Goal: Information Seeking & Learning: Learn about a topic

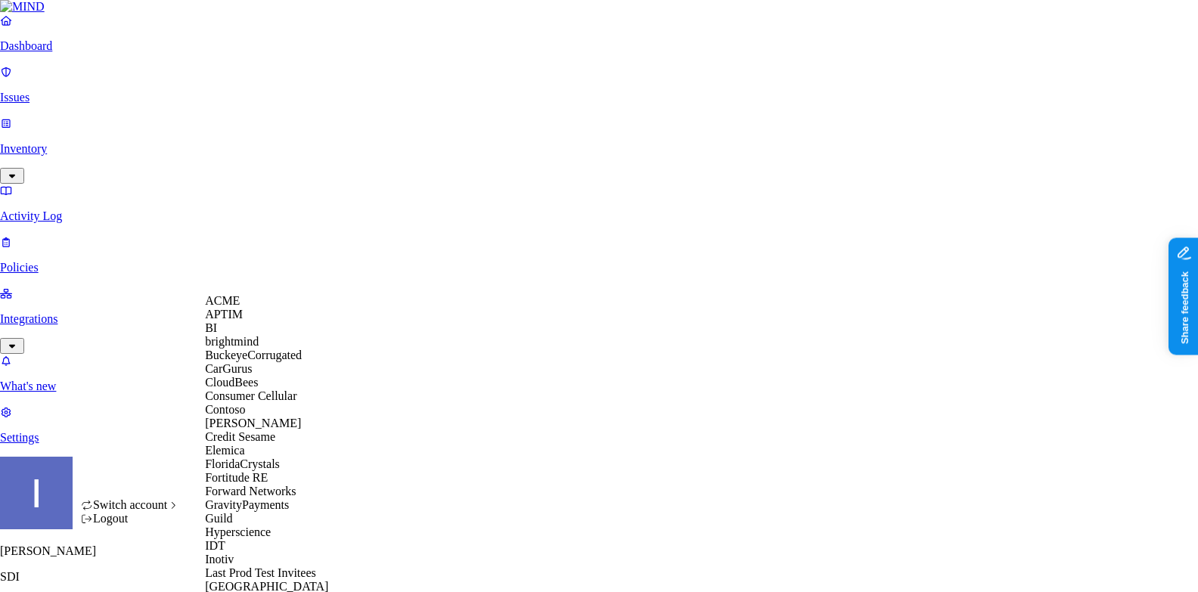
scroll to position [143, 0]
click at [270, 439] on span "Credit Sesame" at bounding box center [240, 436] width 70 height 13
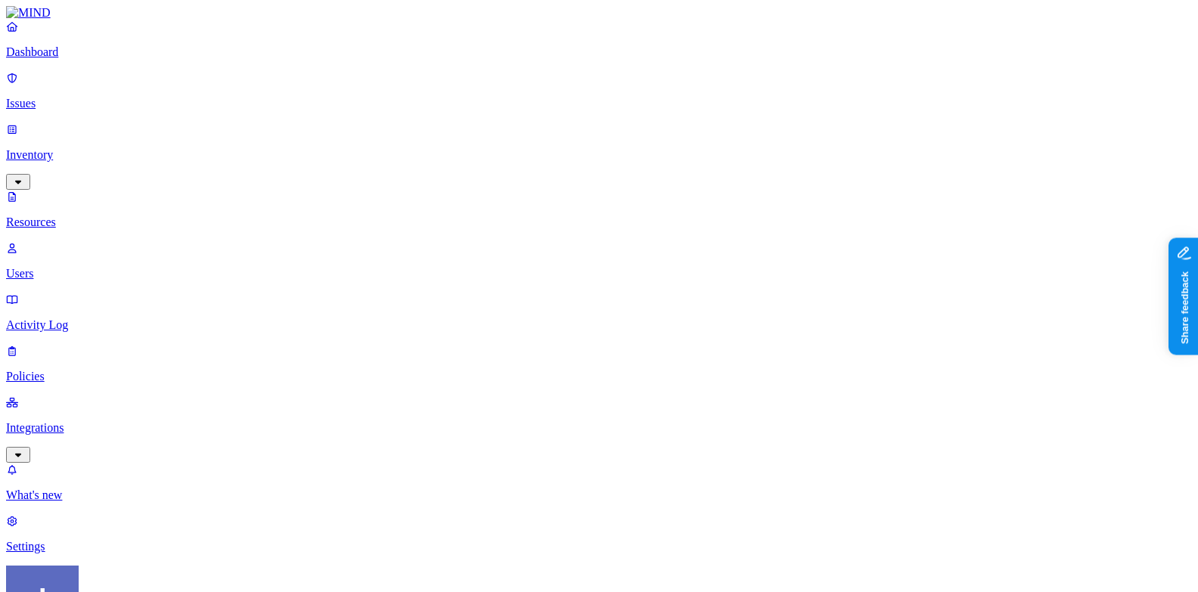
click at [101, 84] on link "Issues" at bounding box center [599, 90] width 1186 height 39
click at [111, 59] on p "Dashboard" at bounding box center [599, 52] width 1186 height 14
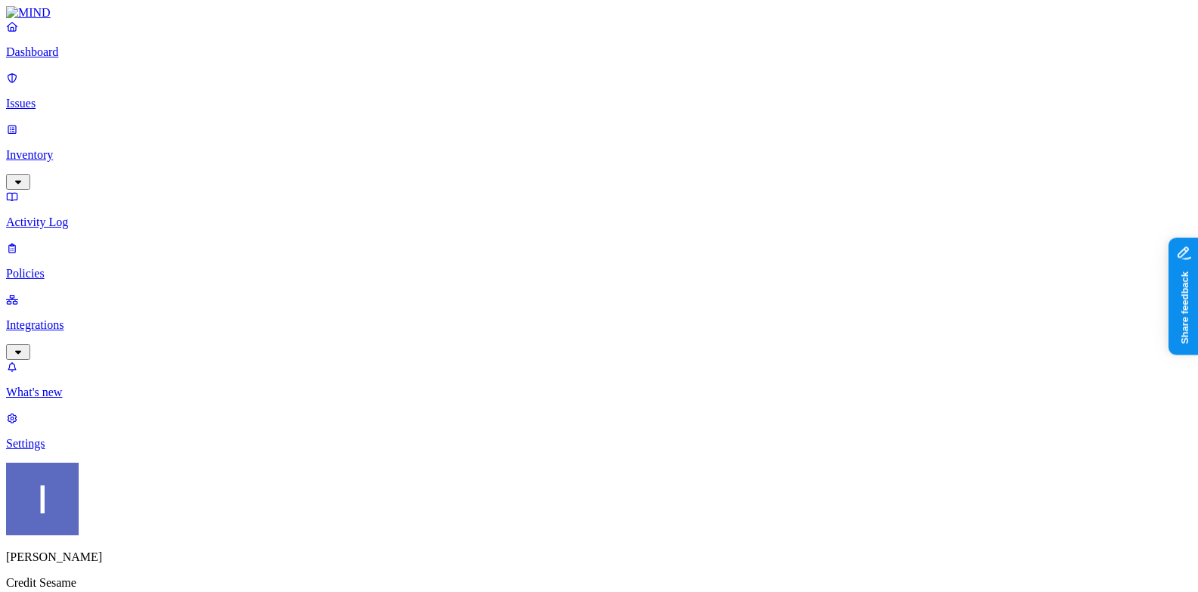
click at [34, 123] on link "Inventory" at bounding box center [599, 154] width 1186 height 65
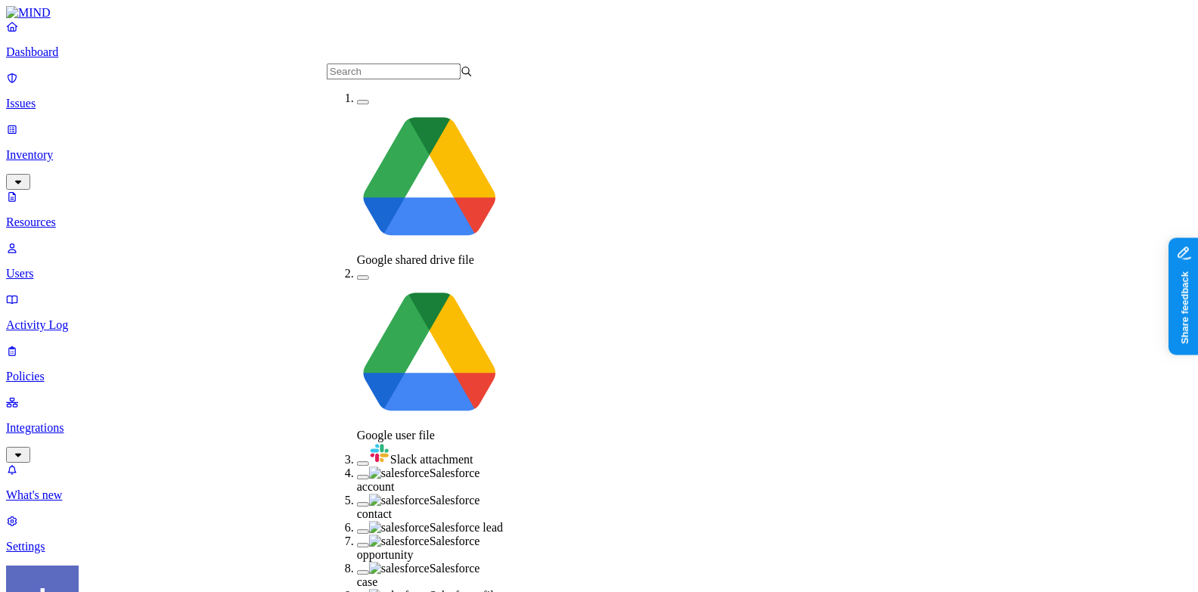
click at [384, 467] on span "Salesforce account" at bounding box center [418, 480] width 123 height 26
click at [378, 496] on span "Salesforce contact" at bounding box center [418, 509] width 123 height 26
click at [429, 526] on span "Salesforce lead" at bounding box center [465, 532] width 73 height 13
click at [377, 541] on div "Salesforce opportunity" at bounding box center [430, 554] width 146 height 27
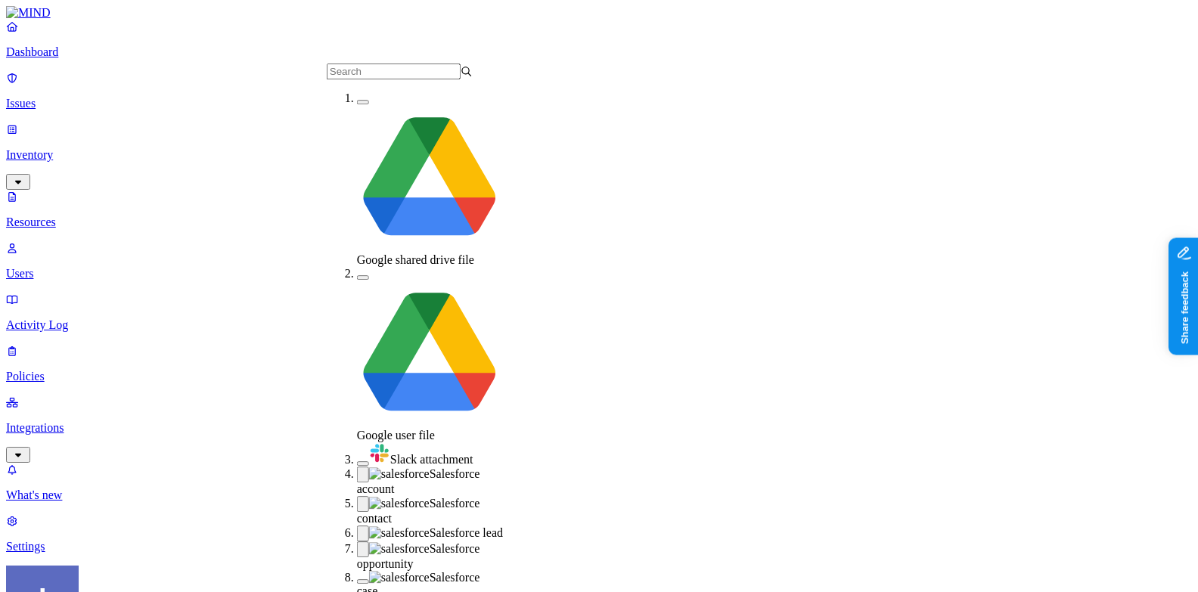
click at [383, 571] on span "Salesforce case" at bounding box center [418, 584] width 123 height 26
click at [129, 400] on nav "Dashboard Issues Inventory Resources Users Activity Log Policies Integrations W…" at bounding box center [599, 287] width 1186 height 534
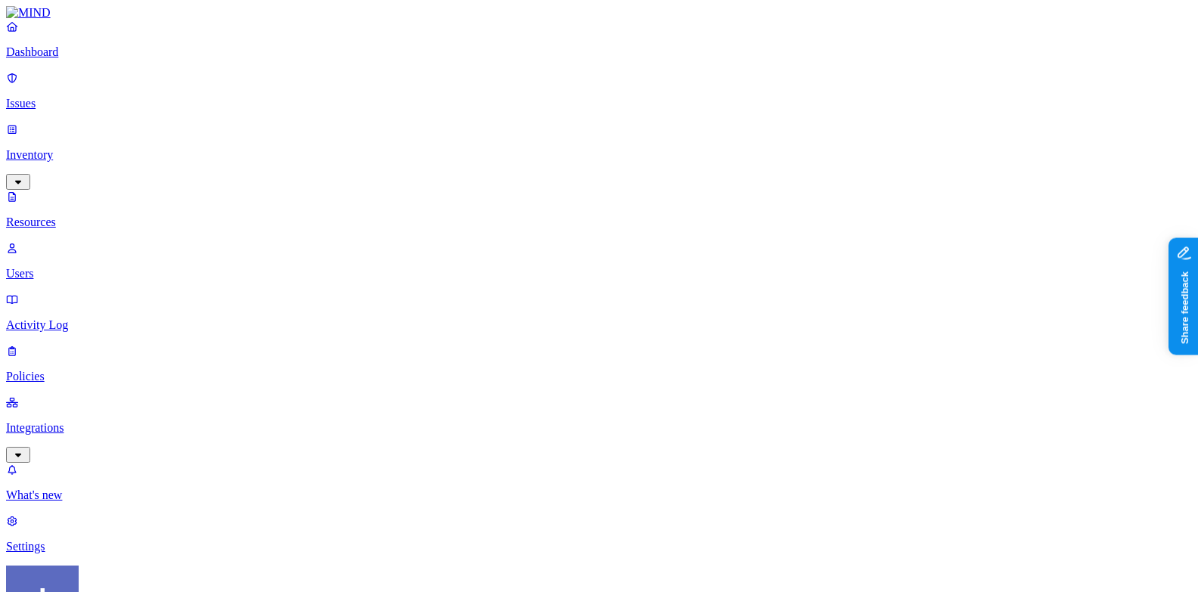
scroll to position [422, 0]
click at [73, 59] on p "Dashboard" at bounding box center [599, 52] width 1186 height 14
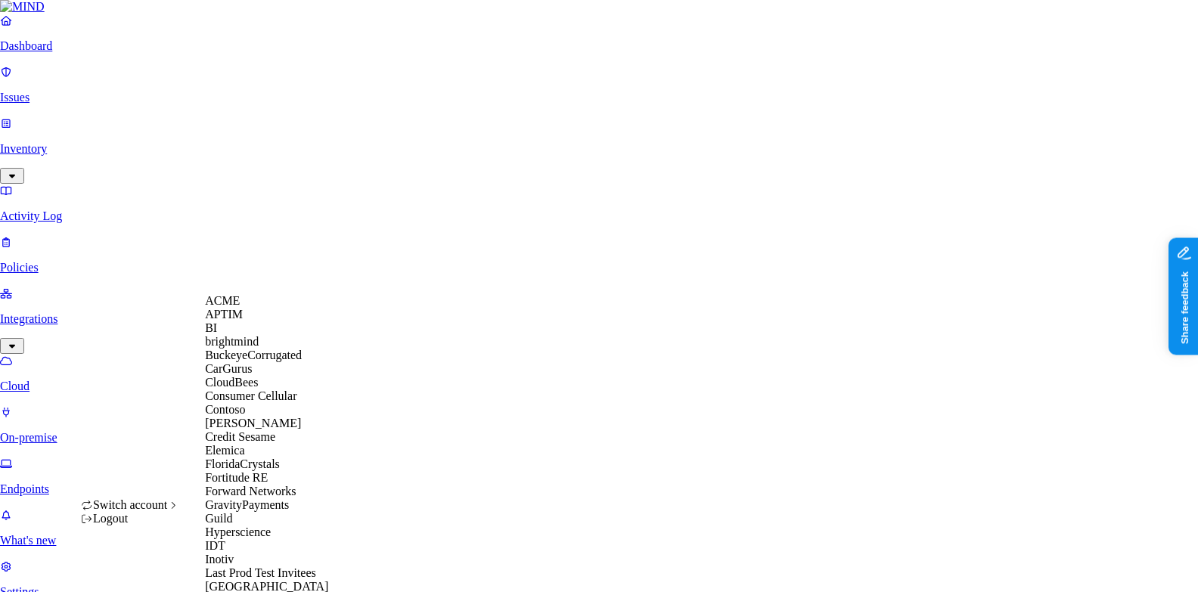
scroll to position [143, 0]
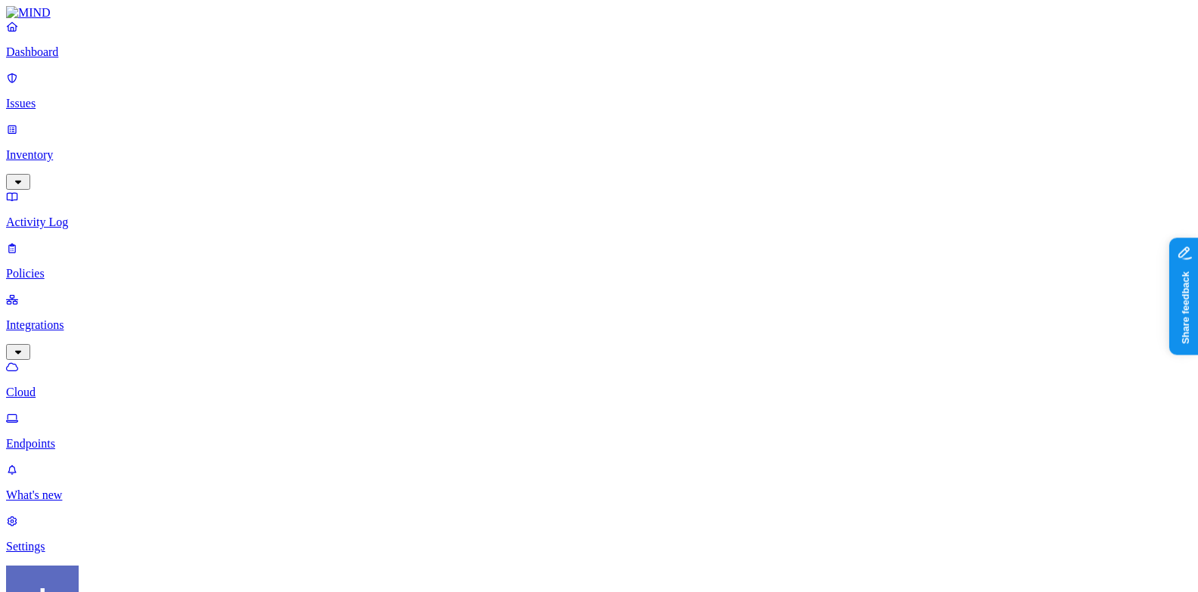
click at [123, 148] on p "Inventory" at bounding box center [599, 155] width 1186 height 14
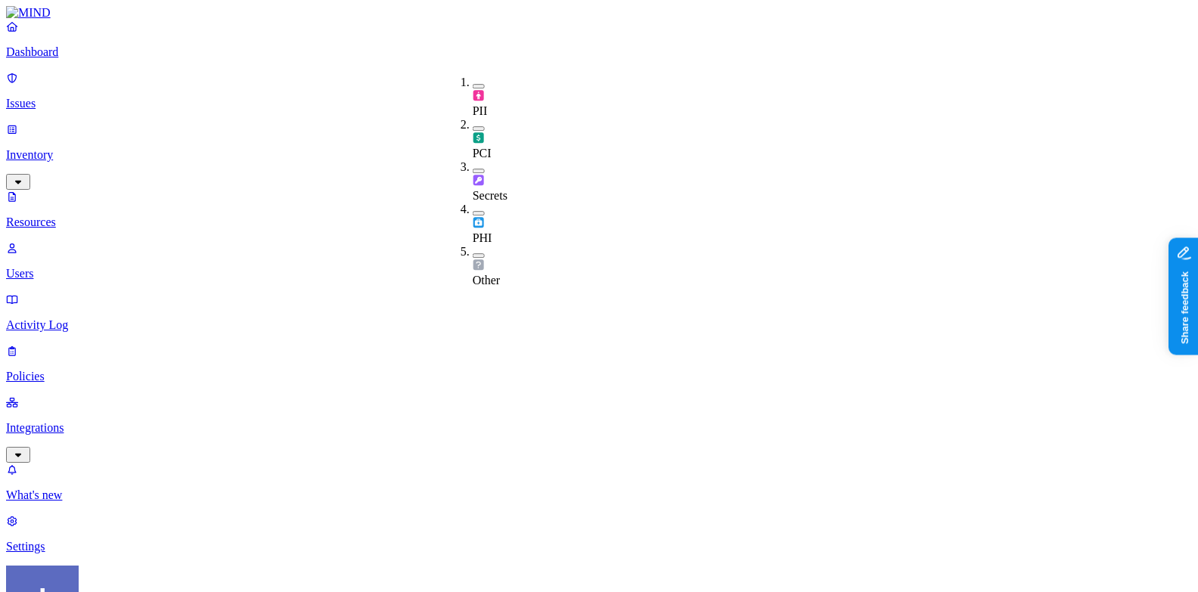
click at [491, 147] on span "PCI" at bounding box center [482, 153] width 19 height 13
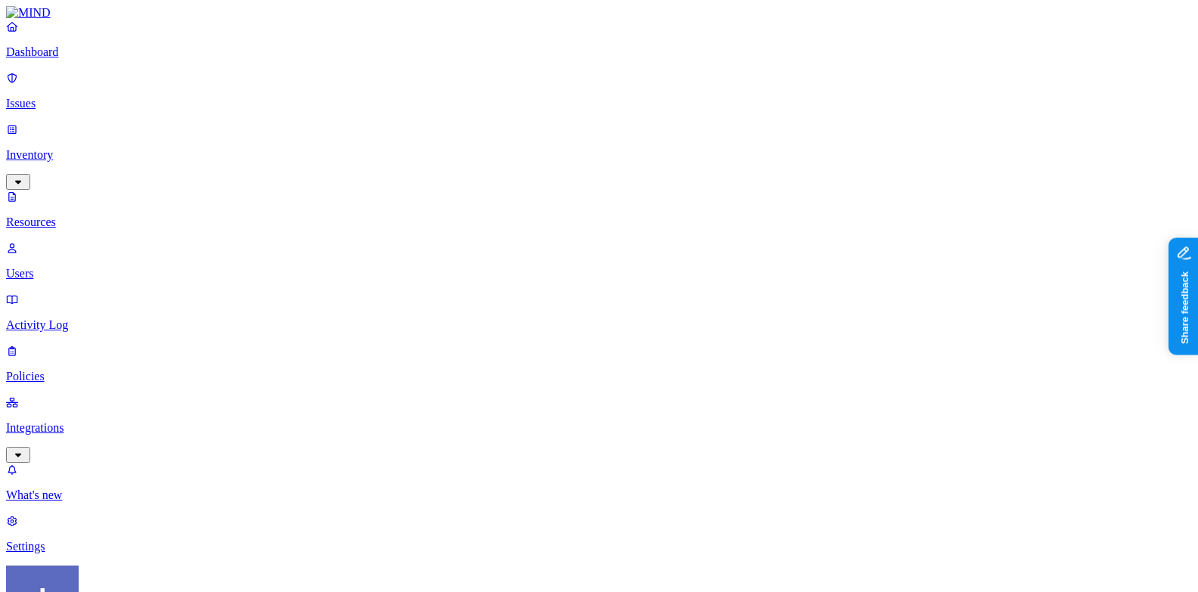
scroll to position [171, 0]
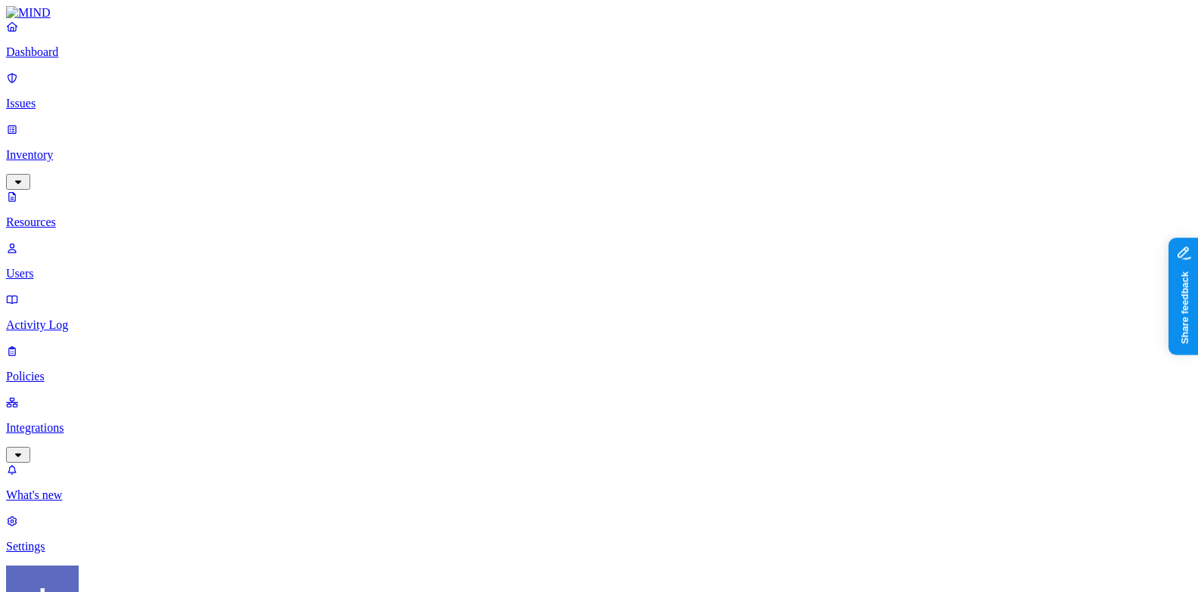
drag, startPoint x: 389, startPoint y: 86, endPoint x: 545, endPoint y: 105, distance: 157.7
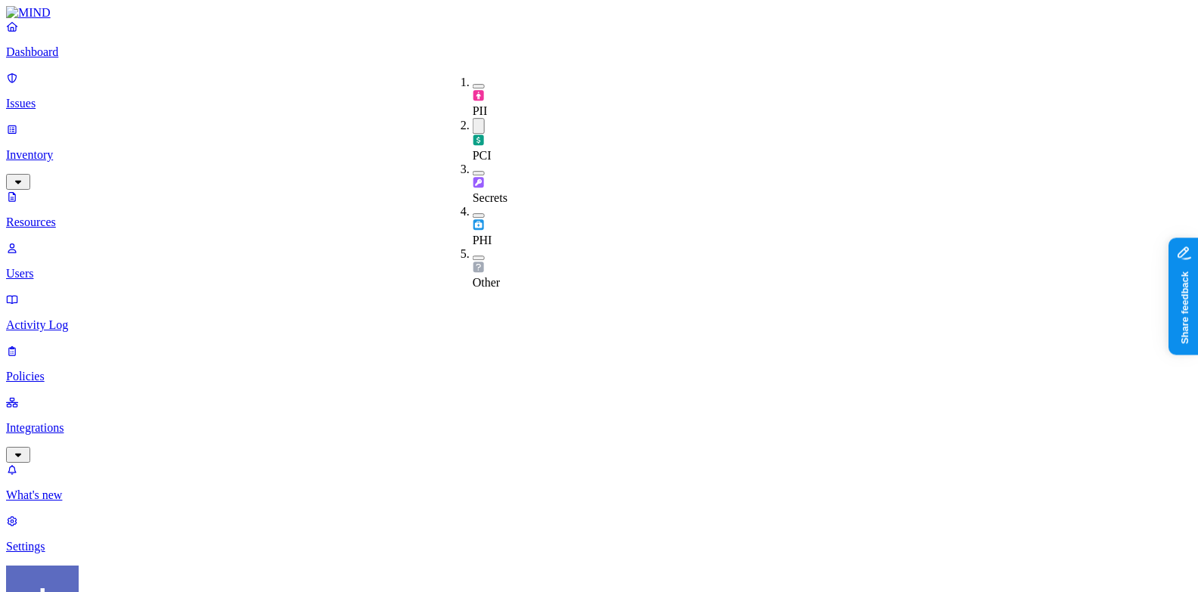
click at [473, 118] on div "PCI" at bounding box center [473, 140] width 0 height 45
click at [498, 189] on span "Secrets" at bounding box center [490, 195] width 35 height 13
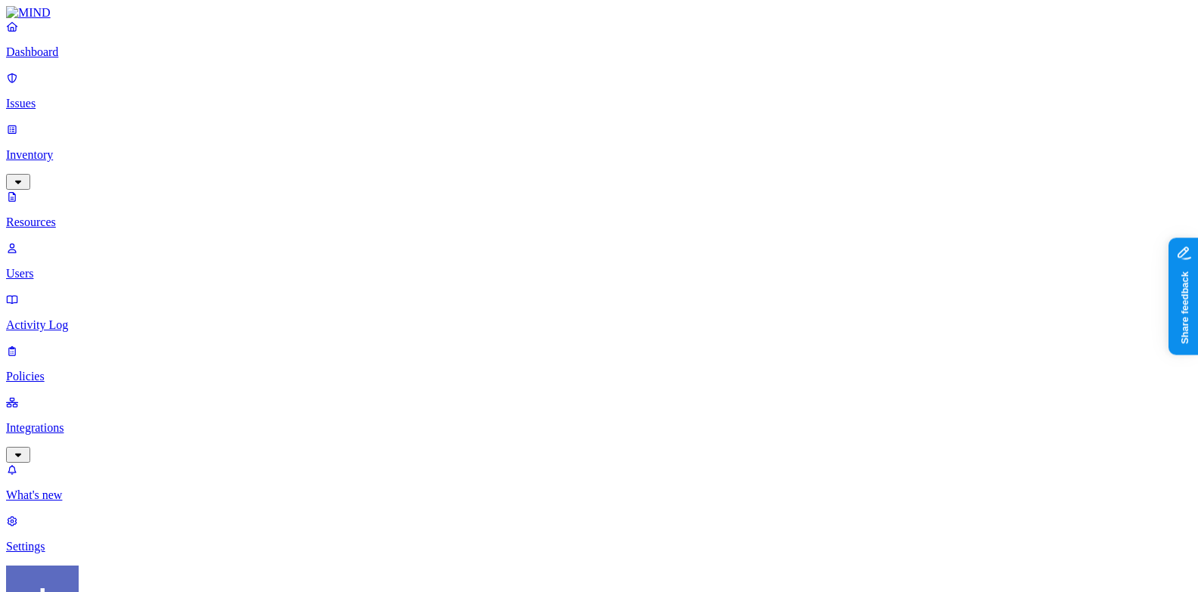
scroll to position [495, 0]
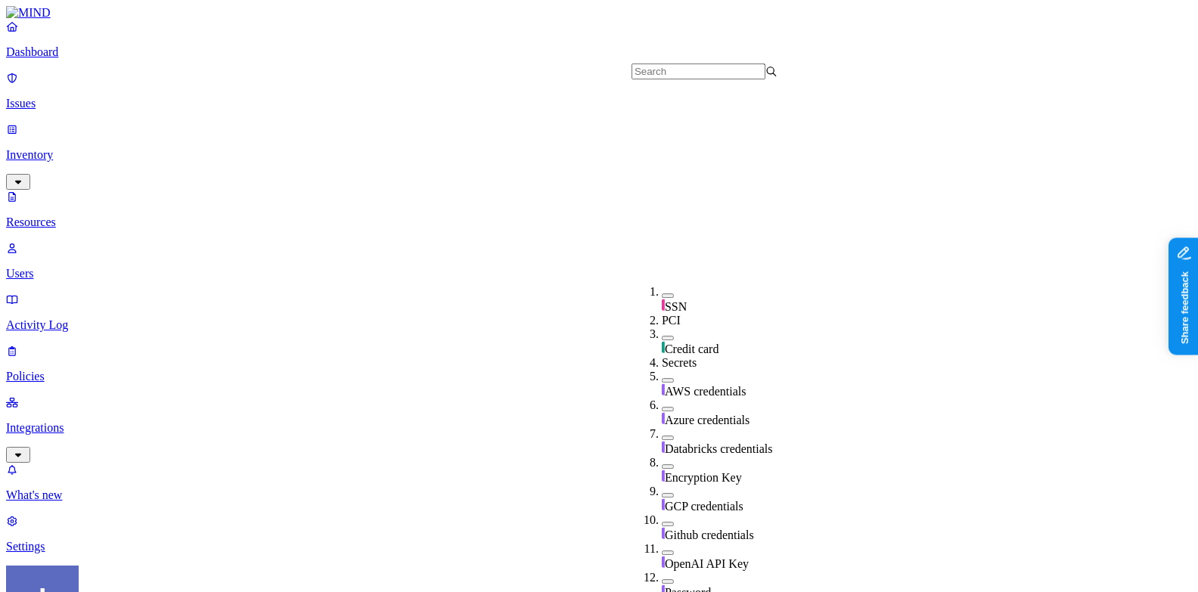
scroll to position [337, 0]
click at [662, 542] on div "OpenAI API Key" at bounding box center [735, 556] width 146 height 29
click at [662, 513] on div "Github credentials" at bounding box center [735, 527] width 146 height 29
click at [672, 500] on span "GCP credentials" at bounding box center [704, 506] width 79 height 13
click at [705, 456] on div "Encryption Key" at bounding box center [735, 470] width 146 height 29
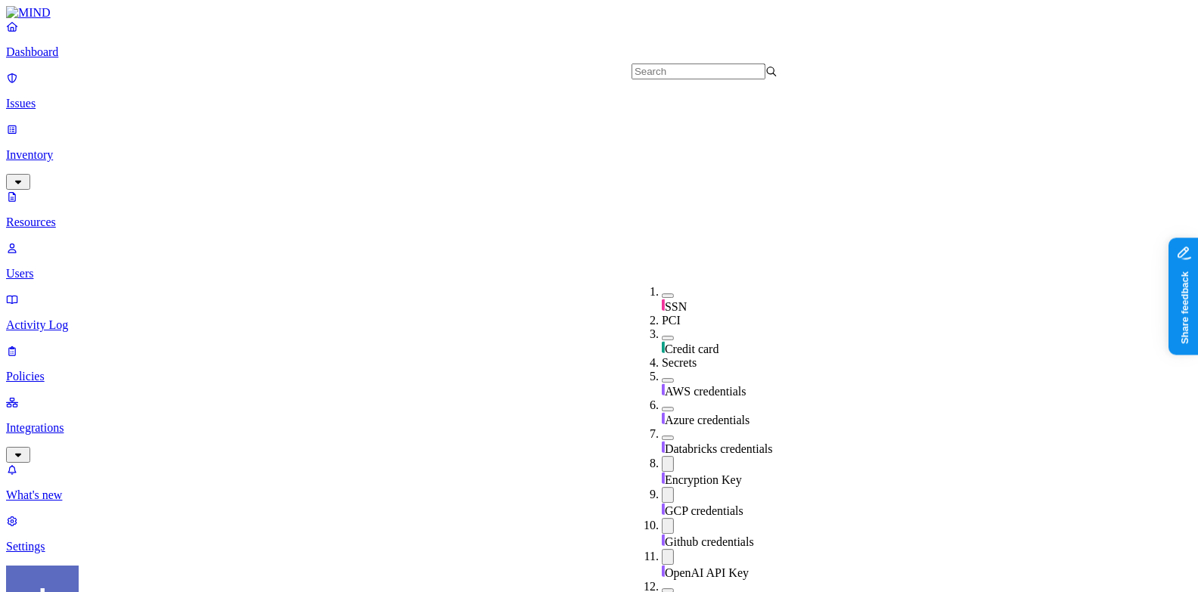
click at [716, 442] on span "Databricks credentials" at bounding box center [719, 448] width 108 height 13
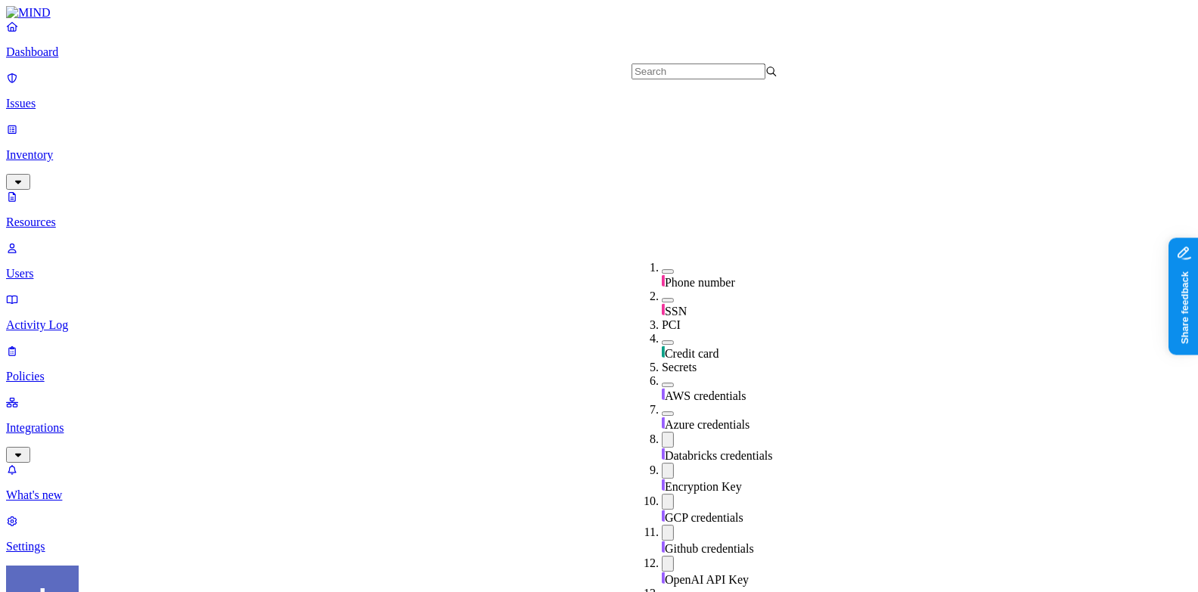
scroll to position [293, 0]
click at [718, 418] on span "Azure credentials" at bounding box center [707, 424] width 85 height 13
click at [720, 389] on span "AWS credentials" at bounding box center [706, 395] width 82 height 13
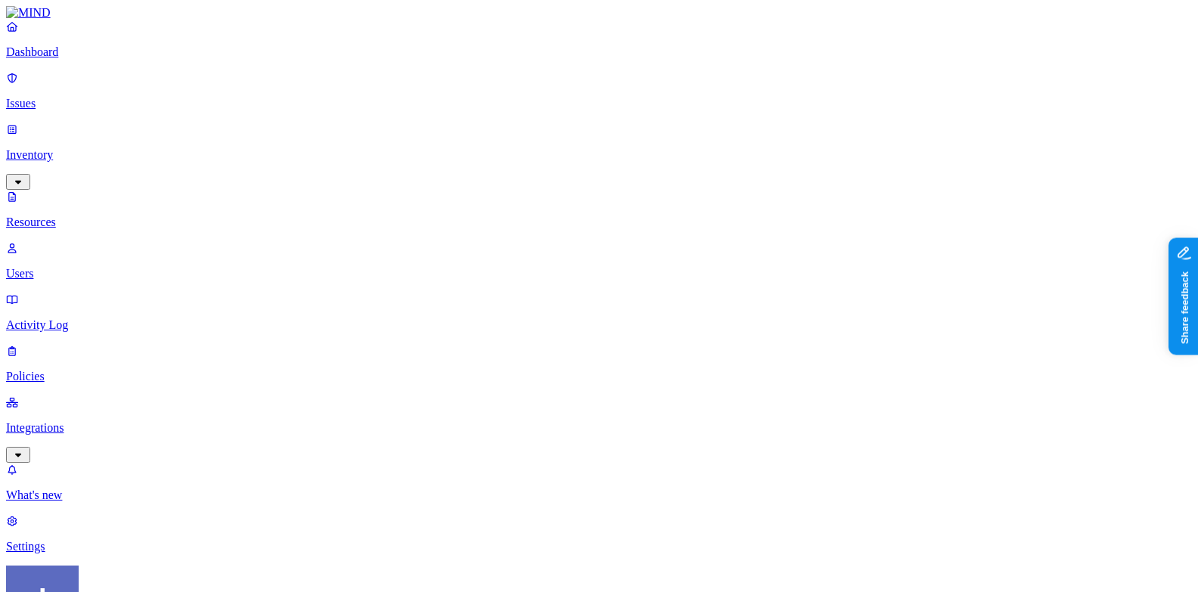
scroll to position [85, 0]
